Goal: Information Seeking & Learning: Learn about a topic

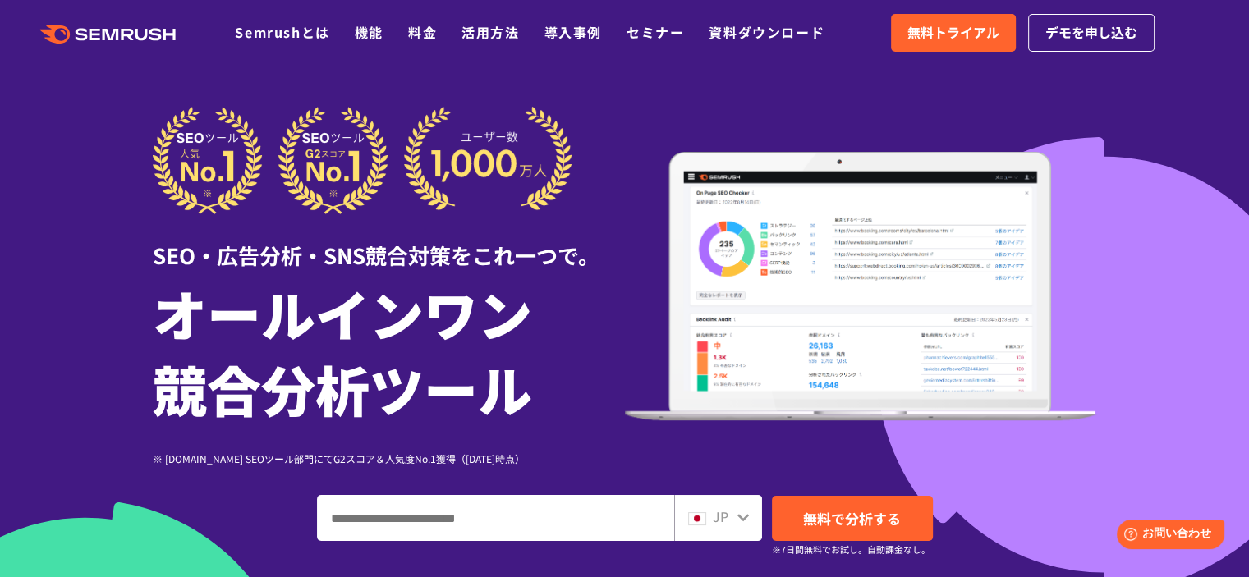
scroll to position [82, 0]
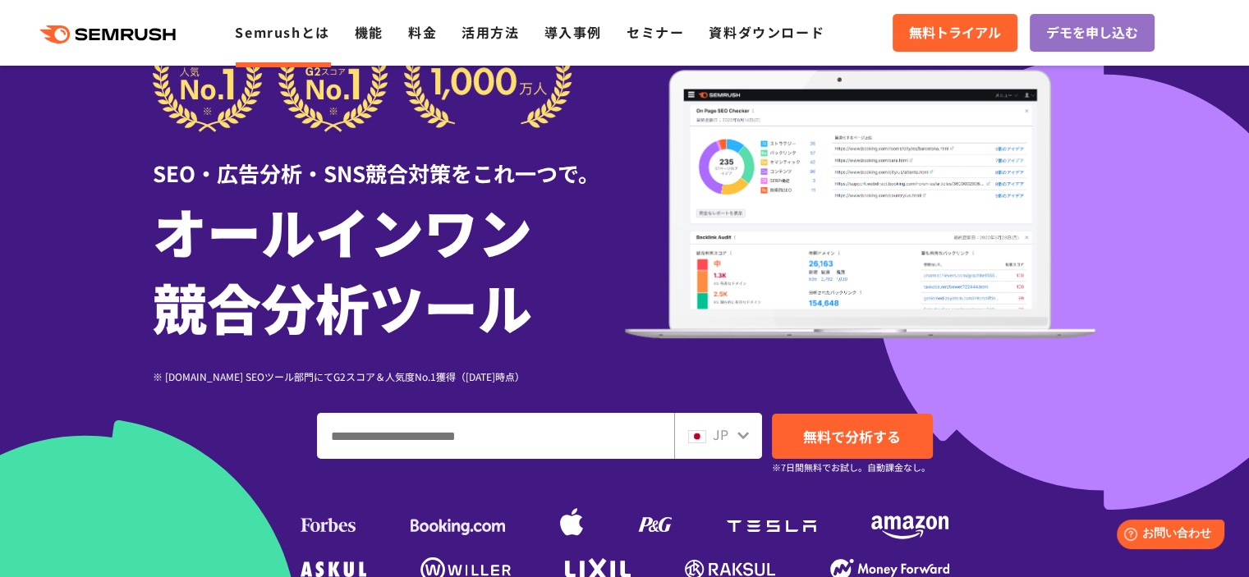
click at [297, 33] on link "Semrushとは" at bounding box center [282, 32] width 94 height 20
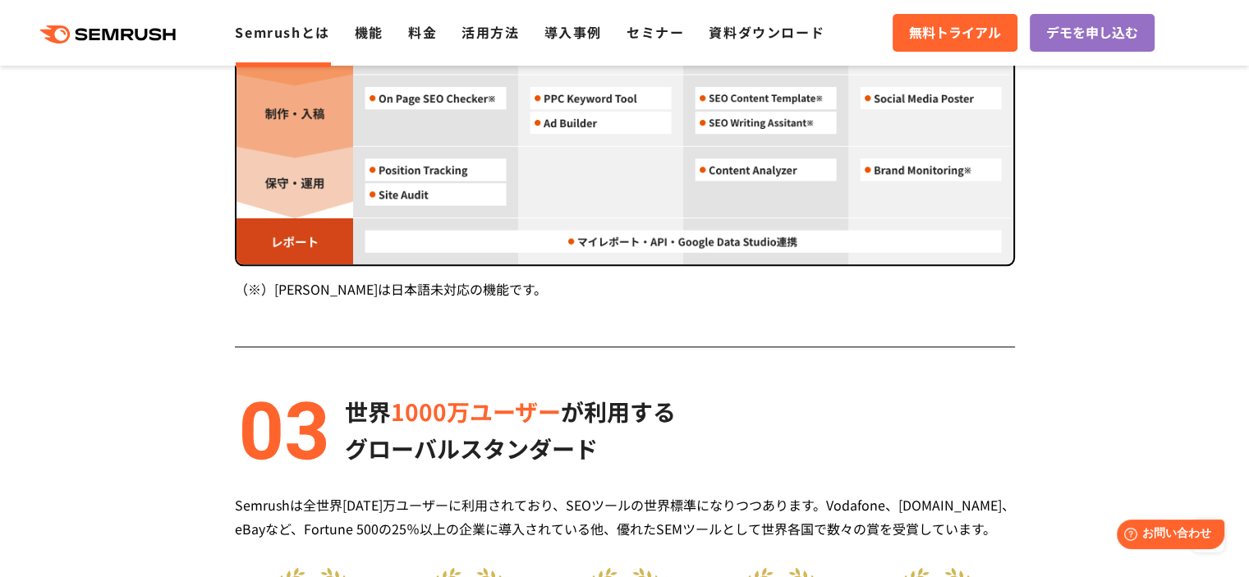
scroll to position [1478, 0]
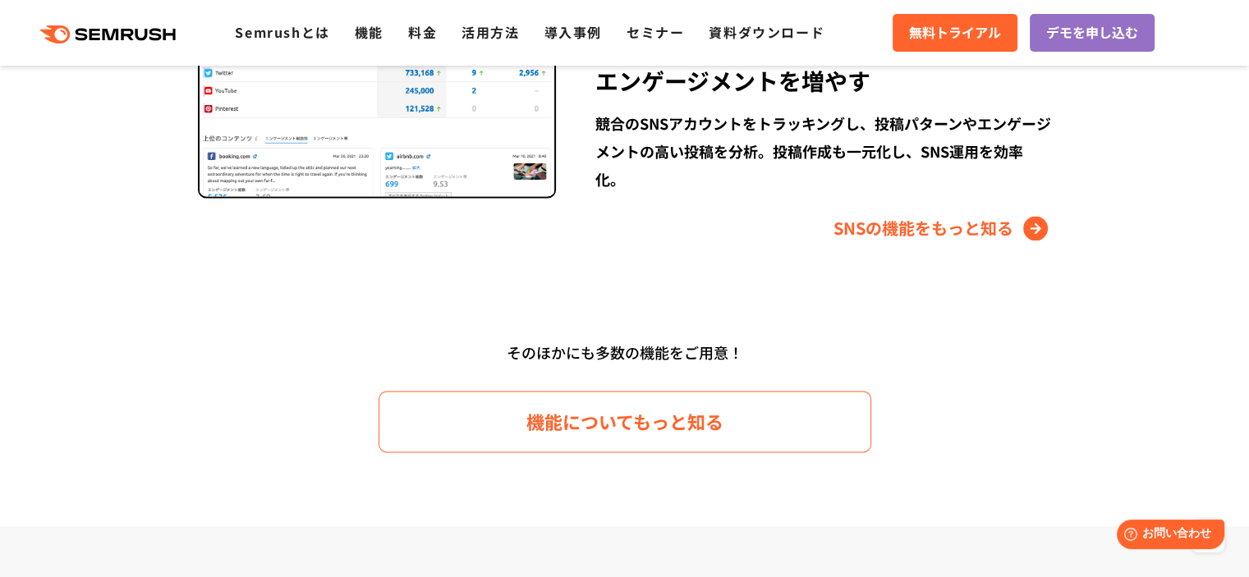
scroll to position [2627, 0]
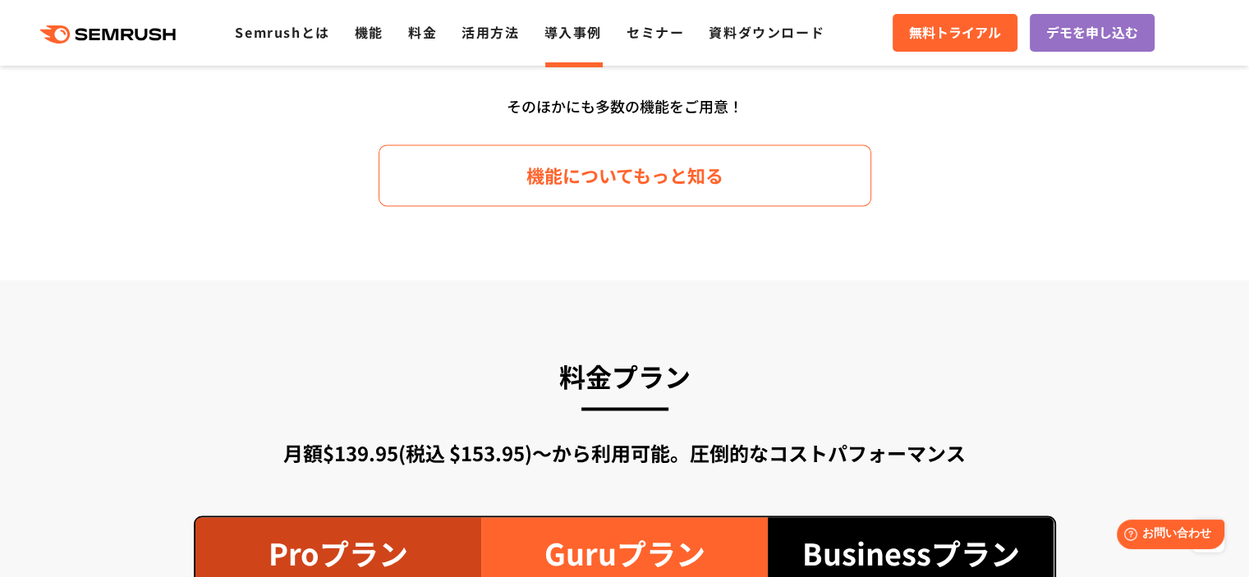
click at [564, 42] on li "導入事例" at bounding box center [572, 32] width 57 height 21
click at [567, 30] on link "導入事例" at bounding box center [572, 32] width 57 height 20
